Goal: Find specific page/section: Find specific page/section

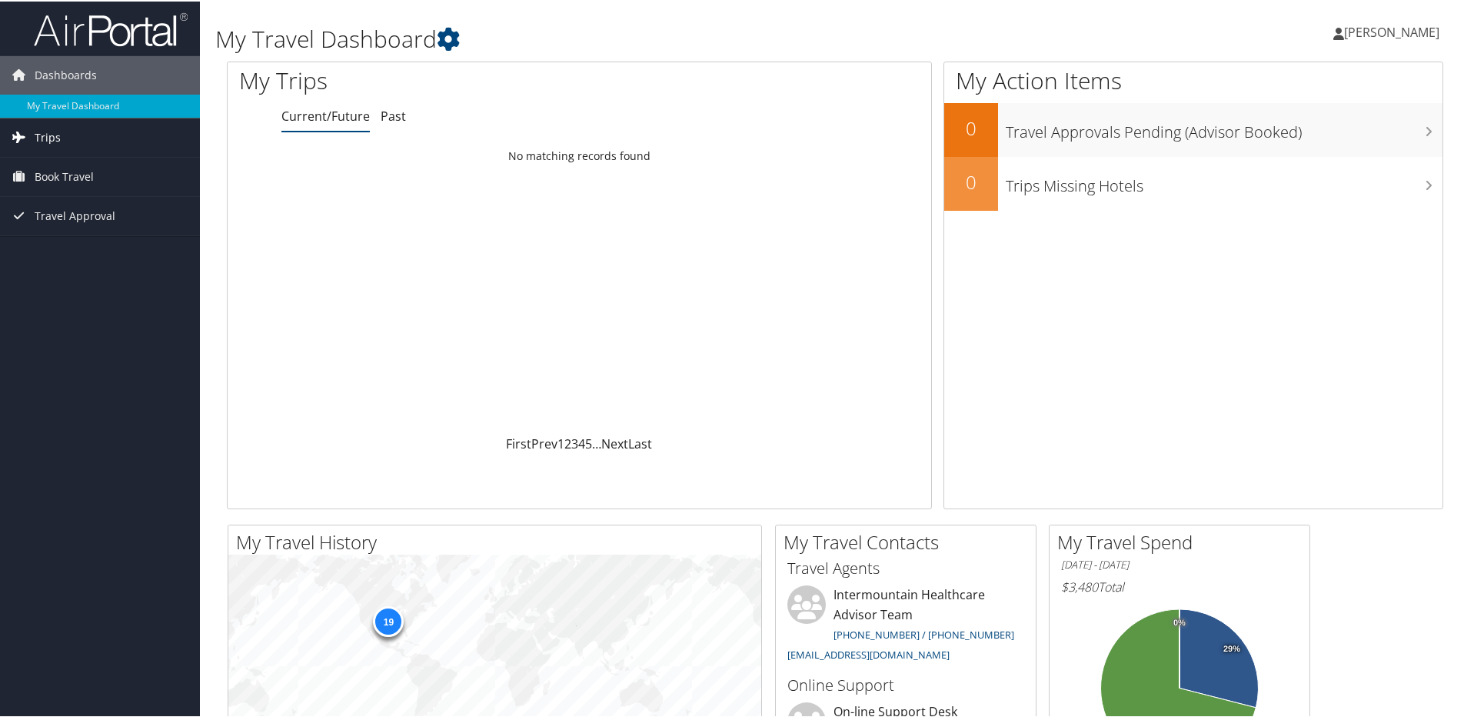
click at [42, 131] on span "Trips" at bounding box center [48, 136] width 26 height 38
click at [51, 182] on link "Past Trips" at bounding box center [100, 189] width 200 height 23
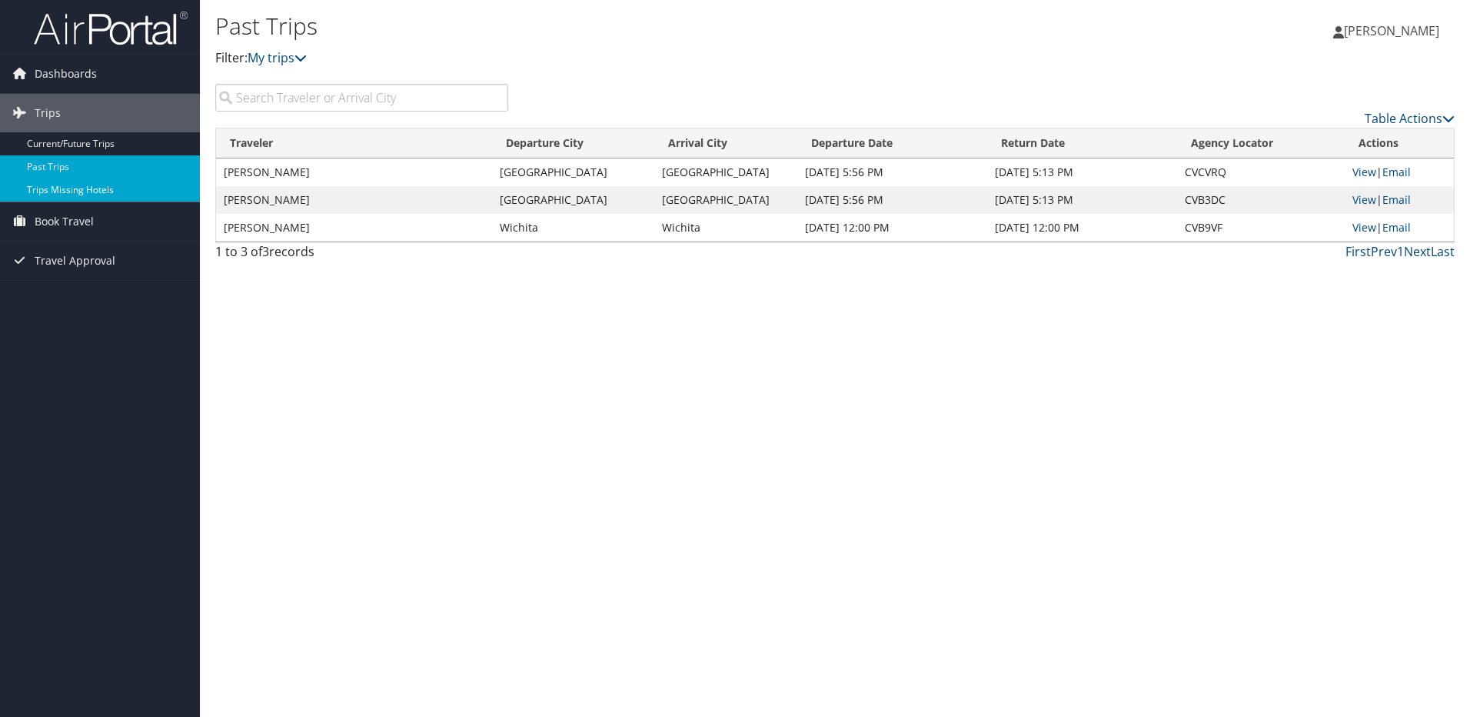
click at [44, 190] on link "Trips Missing Hotels" at bounding box center [100, 189] width 200 height 23
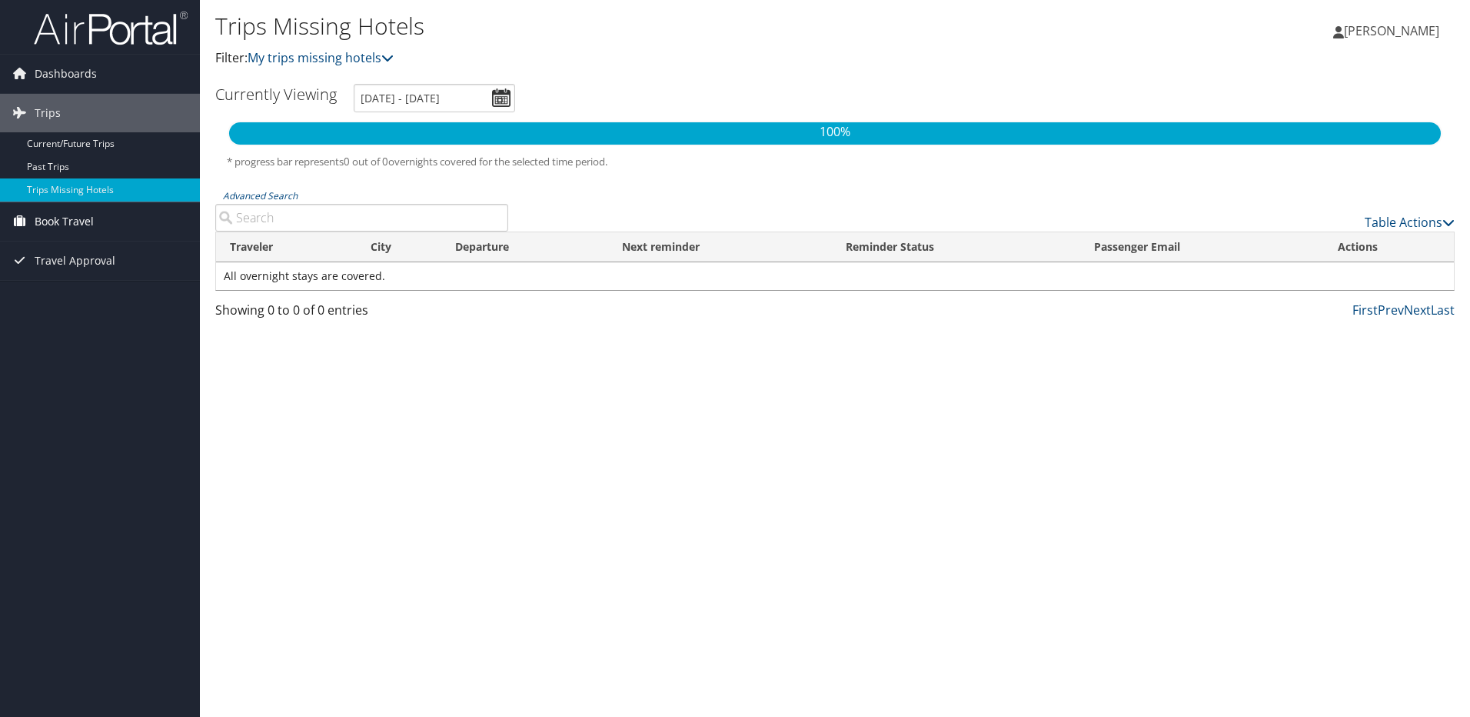
click at [55, 218] on span "Book Travel" at bounding box center [64, 221] width 59 height 38
click at [54, 211] on span "Book Travel" at bounding box center [64, 221] width 59 height 38
click at [57, 215] on span "Book Travel" at bounding box center [64, 221] width 59 height 38
click at [53, 295] on link "Book/Manage Online Trips" at bounding box center [100, 298] width 200 height 23
